Goal: Task Accomplishment & Management: Manage account settings

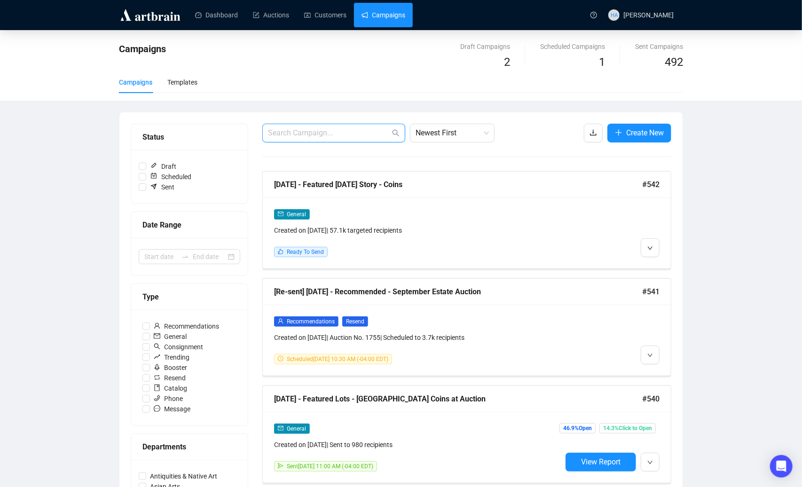
click at [316, 138] on input "text" at bounding box center [329, 132] width 122 height 11
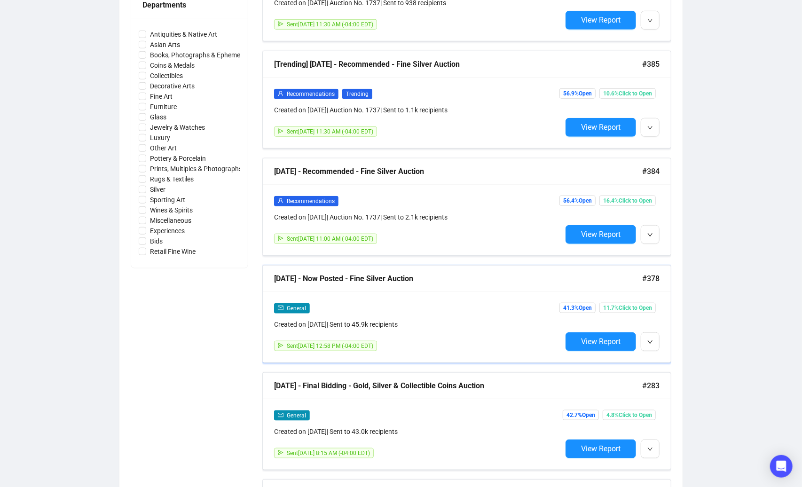
scroll to position [443, 0]
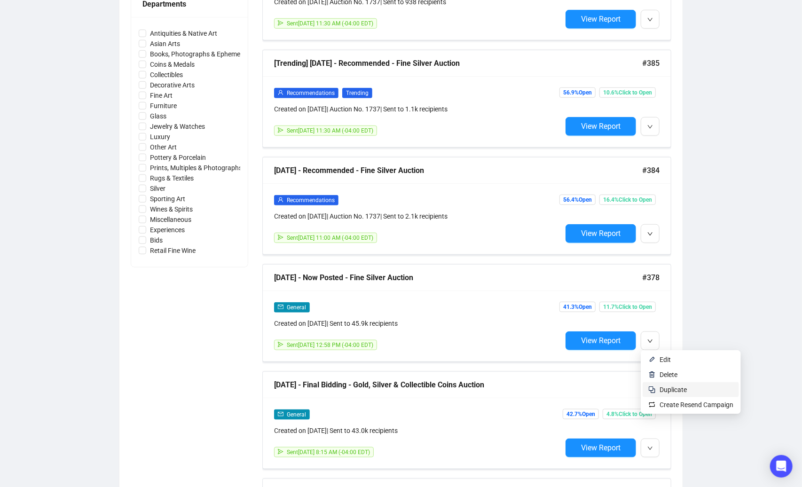
type input "Silver"
click at [663, 388] on span "Duplicate" at bounding box center [673, 390] width 27 height 8
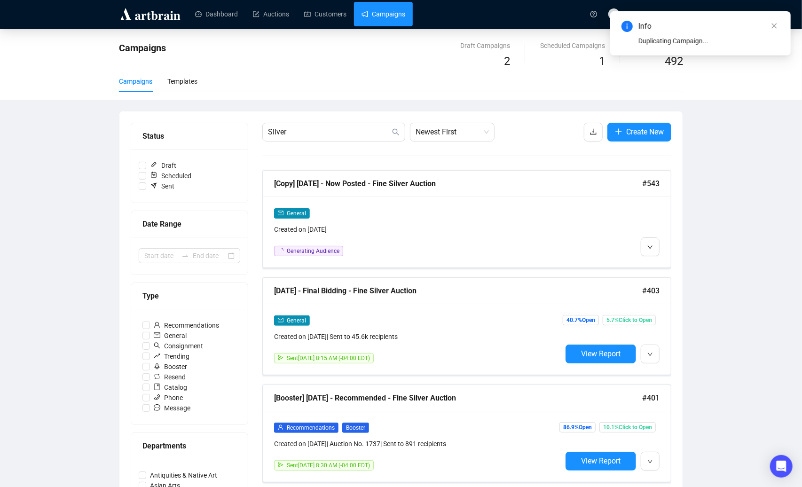
scroll to position [0, 0]
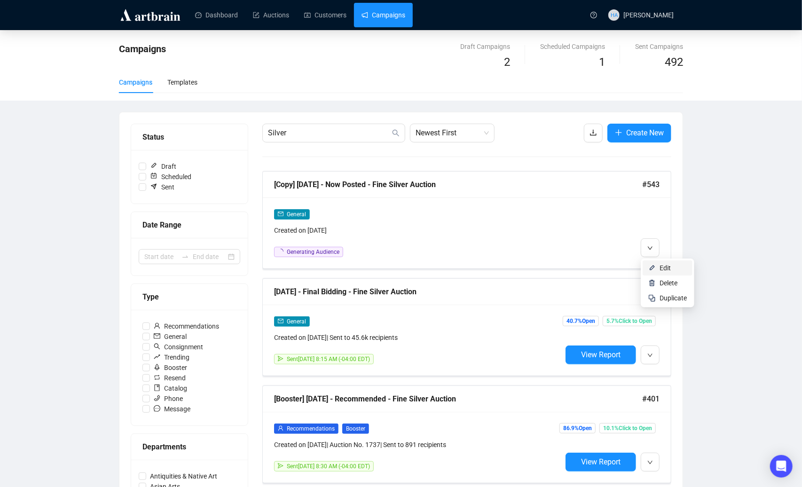
click at [655, 268] on img at bounding box center [652, 268] width 8 height 8
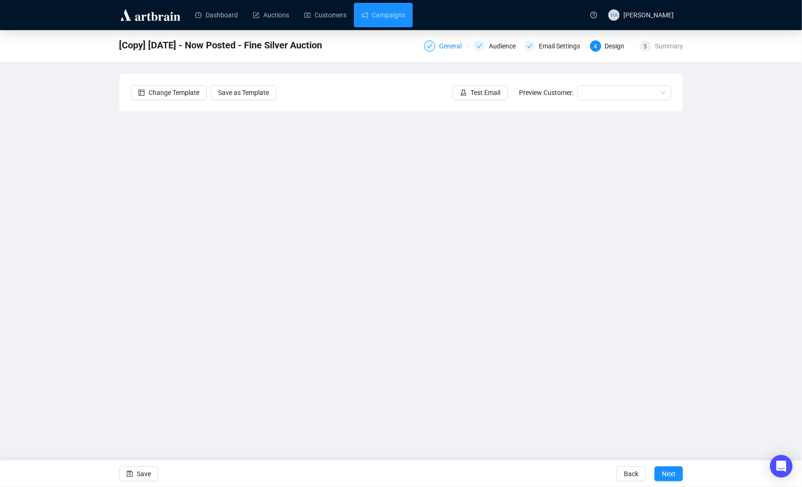
click at [443, 47] on div "General" at bounding box center [453, 45] width 28 height 11
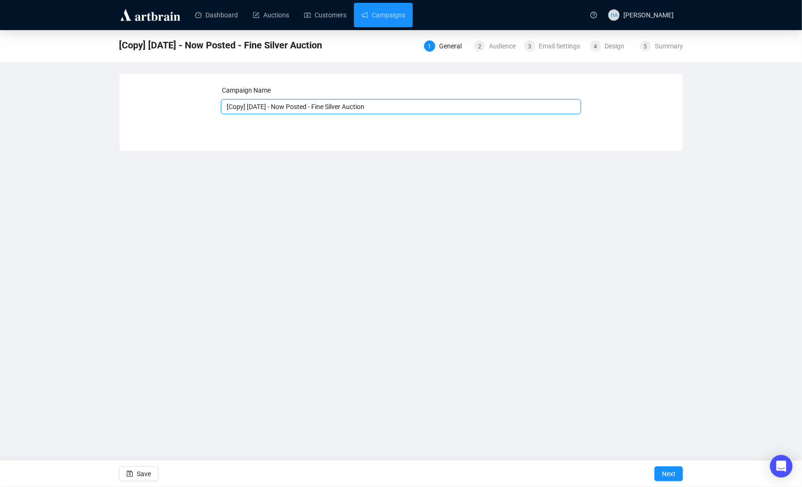
drag, startPoint x: 259, startPoint y: 107, endPoint x: 221, endPoint y: 107, distance: 37.1
click at [221, 107] on input "[Copy] [DATE] - Now Posted - Fine Silver Auction" at bounding box center [401, 106] width 361 height 15
type input "[DATE] - Now Posted - Fine Silver Auction"
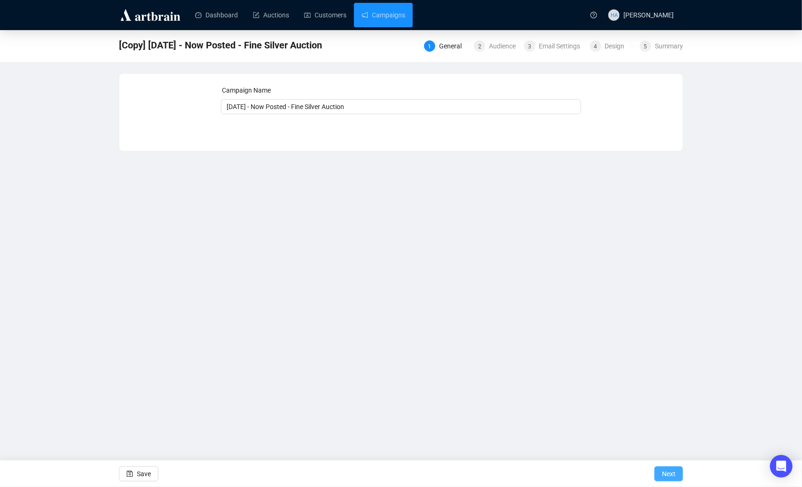
click at [667, 473] on span "Next" at bounding box center [669, 474] width 14 height 26
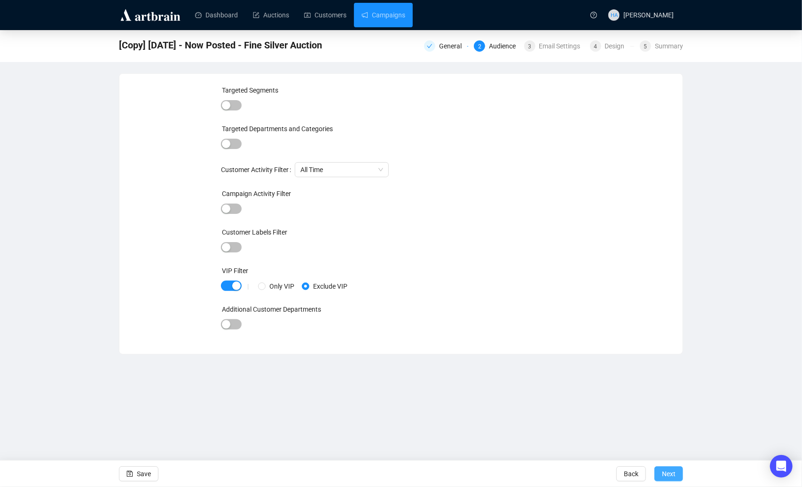
click at [670, 477] on span "Next" at bounding box center [669, 474] width 14 height 26
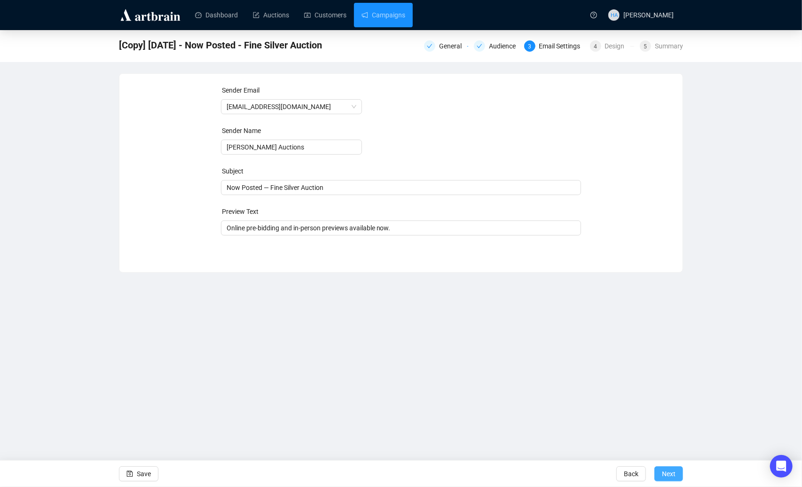
click at [671, 476] on span "Next" at bounding box center [669, 474] width 14 height 26
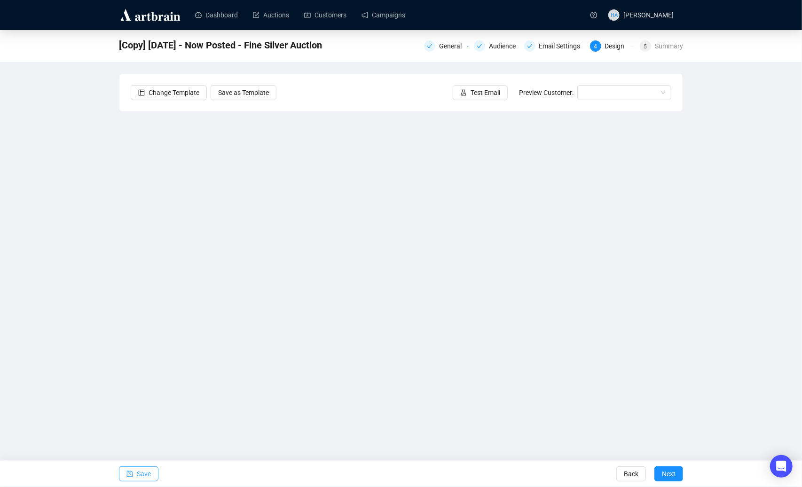
click at [144, 472] on span "Save" at bounding box center [144, 474] width 14 height 26
